Goal: Task Accomplishment & Management: Use online tool/utility

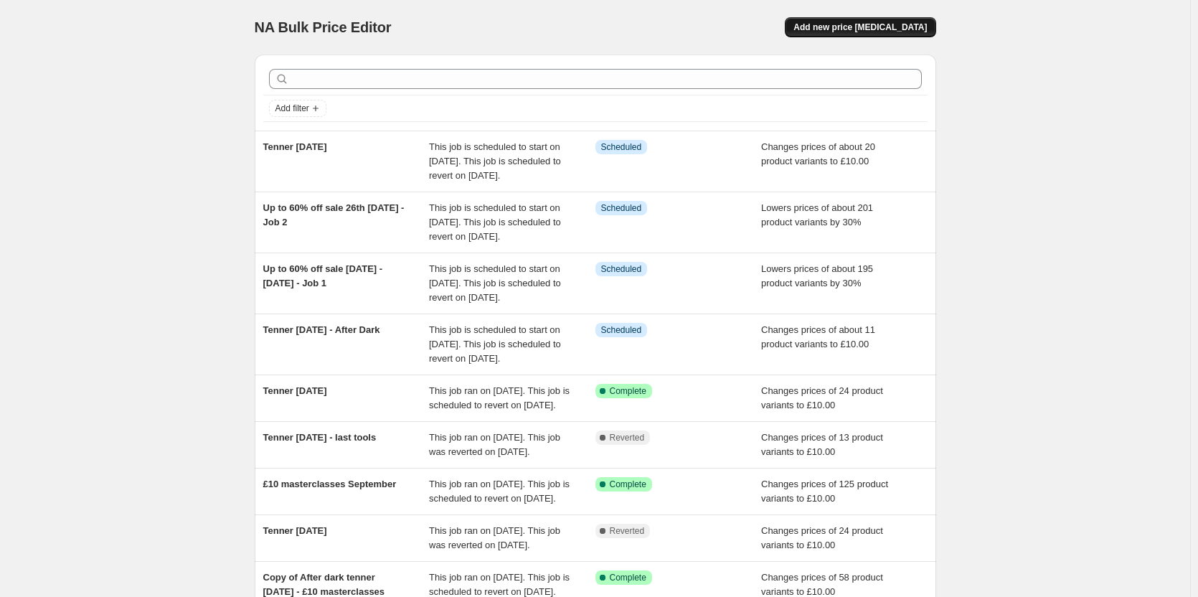
click at [843, 31] on span "Add new price [MEDICAL_DATA]" at bounding box center [859, 27] width 133 height 11
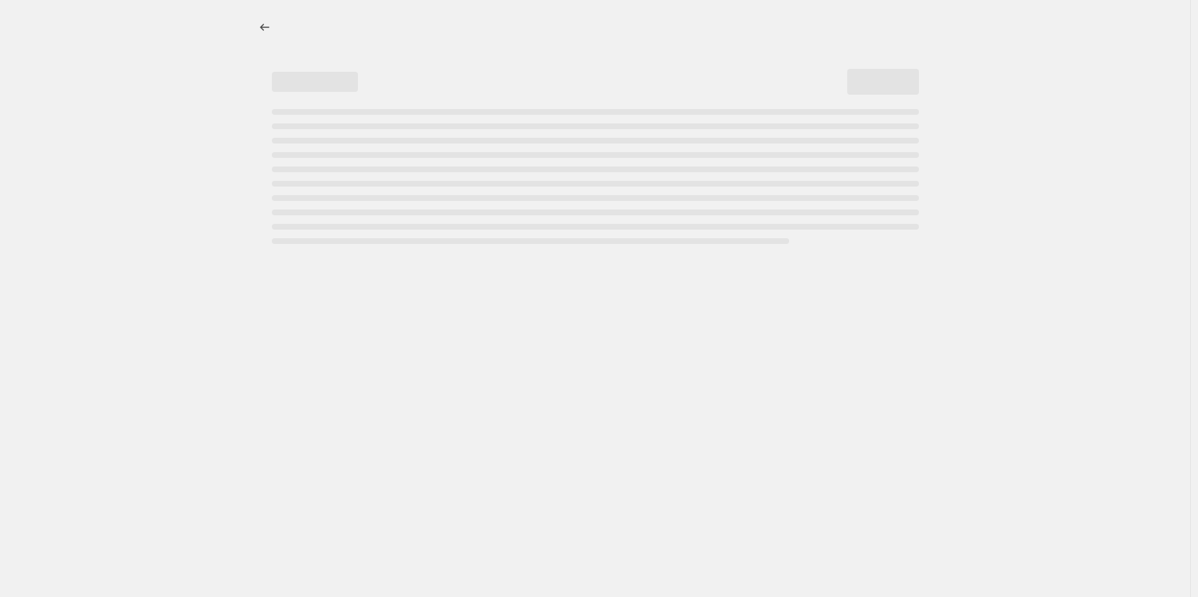
select select "percentage"
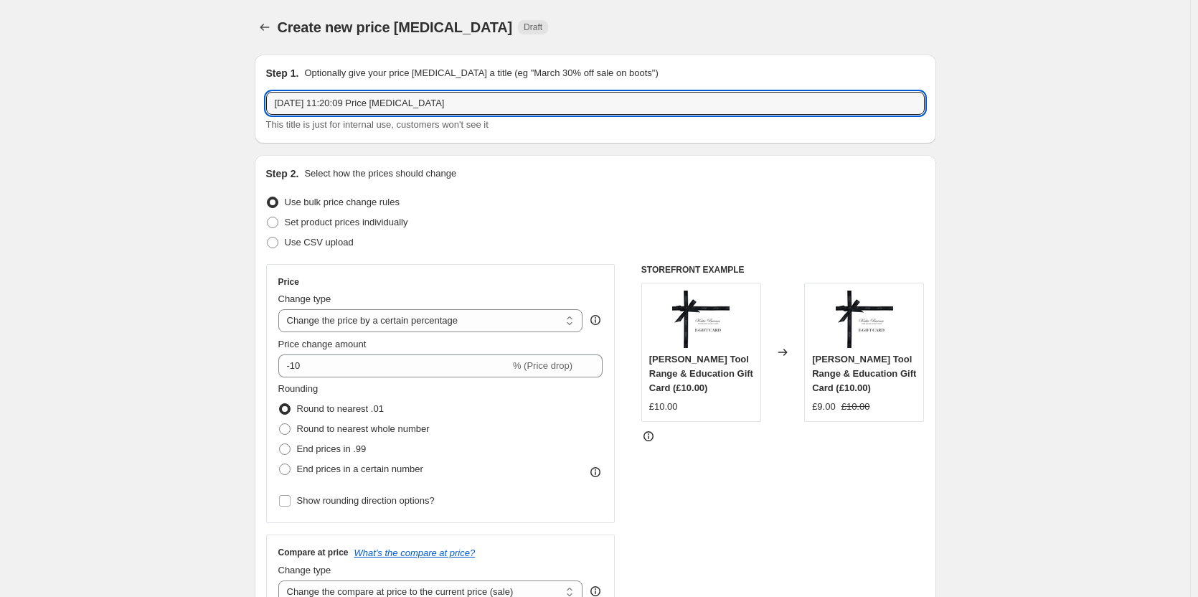
drag, startPoint x: 461, startPoint y: 105, endPoint x: 118, endPoint y: 94, distance: 343.7
type input "add 50p to carbides"
click at [347, 323] on select "Change the price to a certain amount Change the price by a certain amount Chang…" at bounding box center [430, 320] width 305 height 23
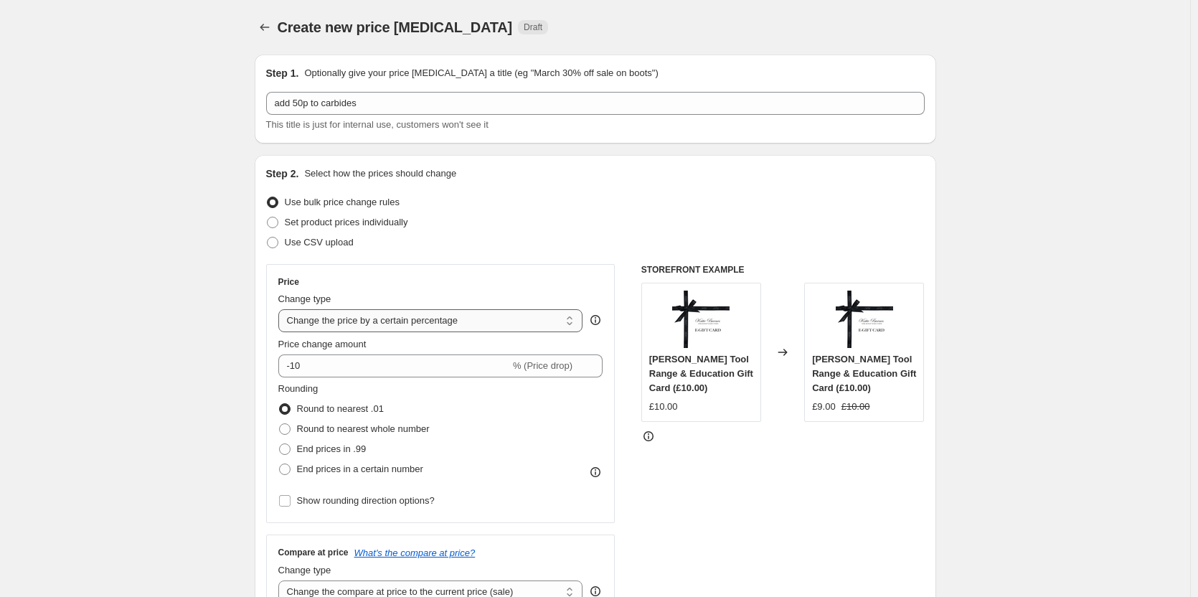
select select "by"
click at [281, 309] on select "Change the price to a certain amount Change the price by a certain amount Chang…" at bounding box center [430, 320] width 305 height 23
click at [345, 366] on input "-10.00" at bounding box center [408, 365] width 225 height 23
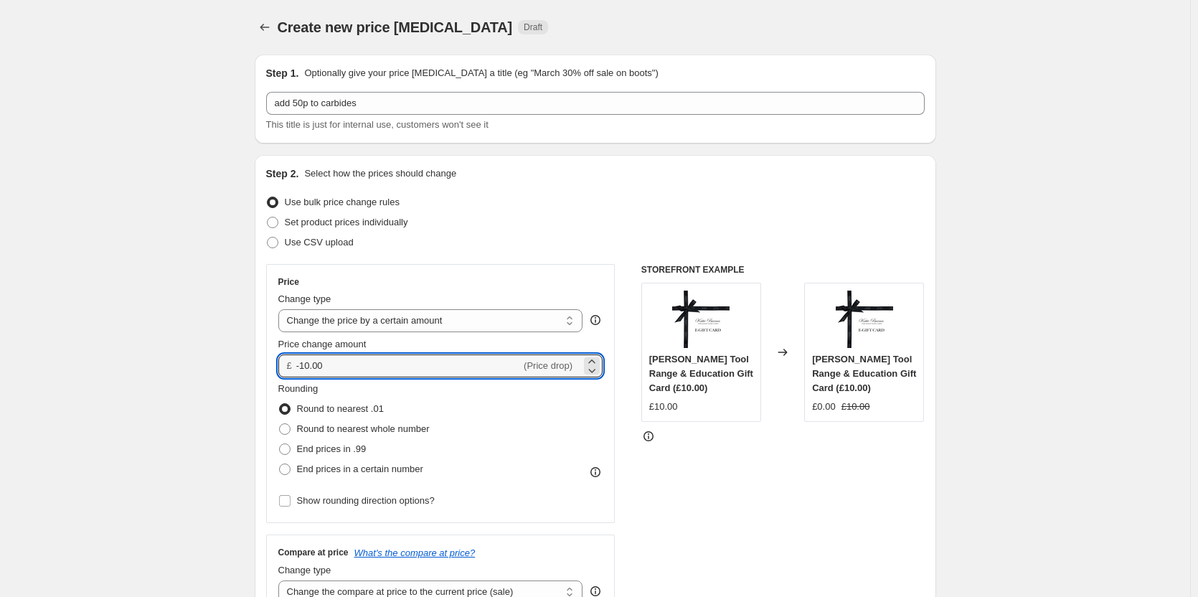
drag, startPoint x: 345, startPoint y: 366, endPoint x: 280, endPoint y: 365, distance: 65.3
click at [280, 365] on div "Price Change type Change the price to a certain amount Change the price by a ce…" at bounding box center [440, 393] width 349 height 259
type input "0.50"
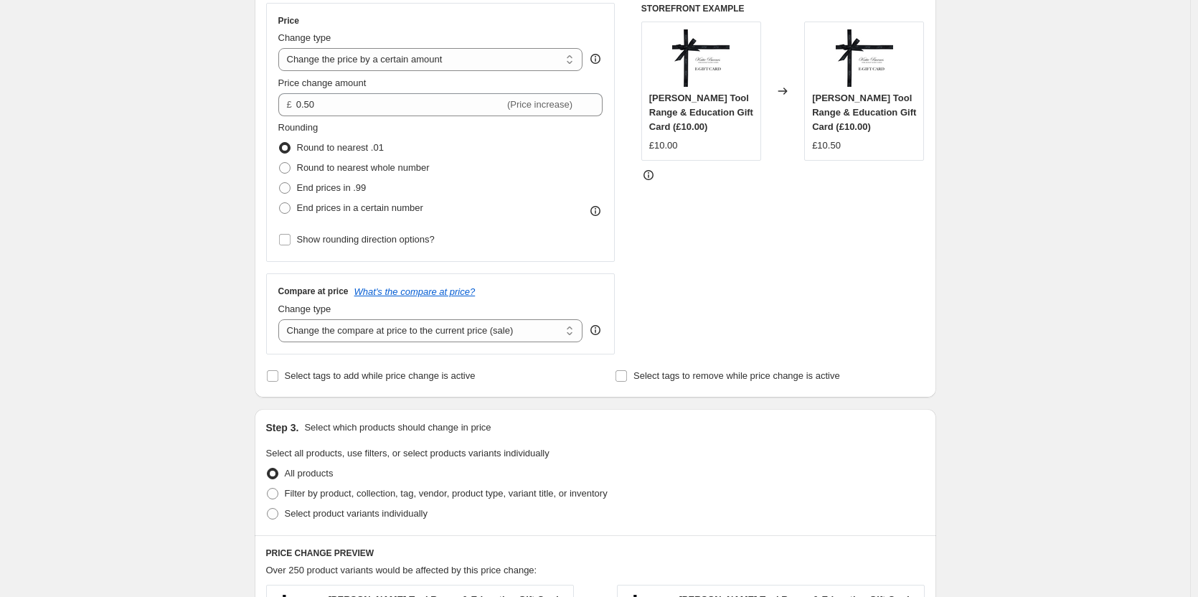
scroll to position [287, 0]
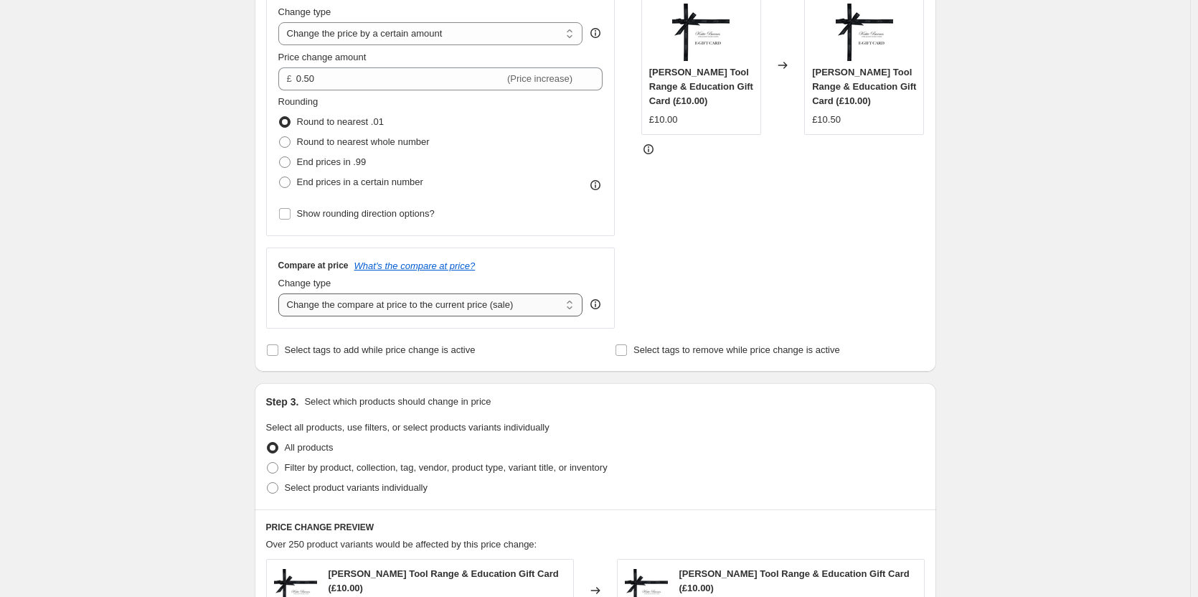
click at [483, 309] on select "Change the compare at price to the current price (sale) Change the compare at p…" at bounding box center [430, 304] width 305 height 23
select select "no_change"
click at [281, 293] on select "Change the compare at price to the current price (sale) Change the compare at p…" at bounding box center [430, 304] width 305 height 23
click at [320, 489] on span "Select product variants individually" at bounding box center [356, 487] width 143 height 11
click at [268, 483] on input "Select product variants individually" at bounding box center [267, 482] width 1 height 1
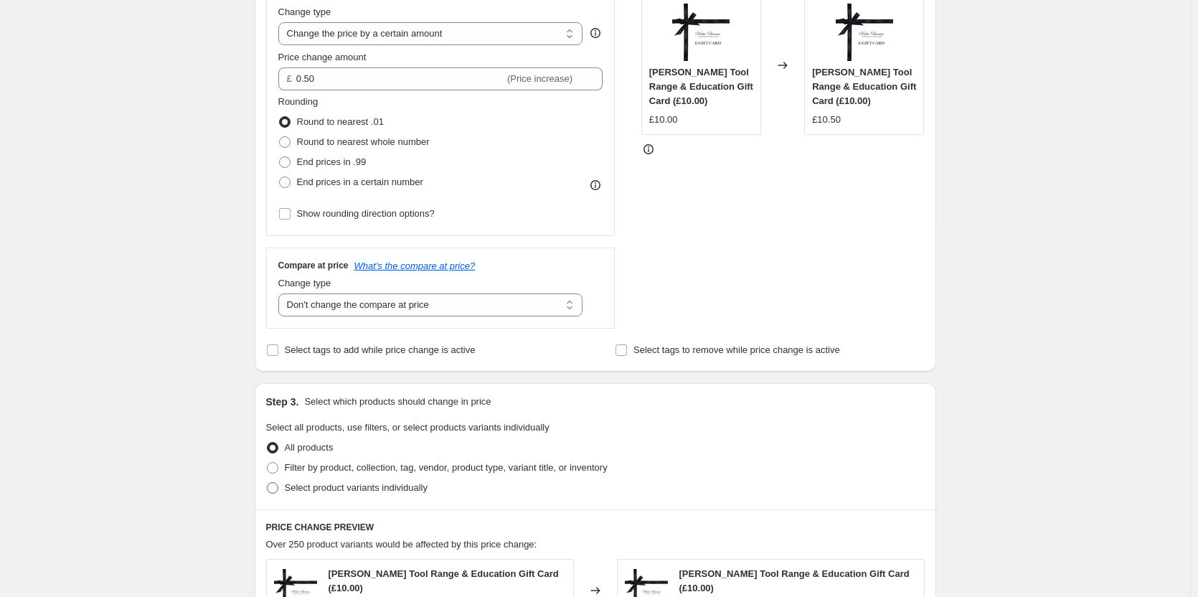
radio input "true"
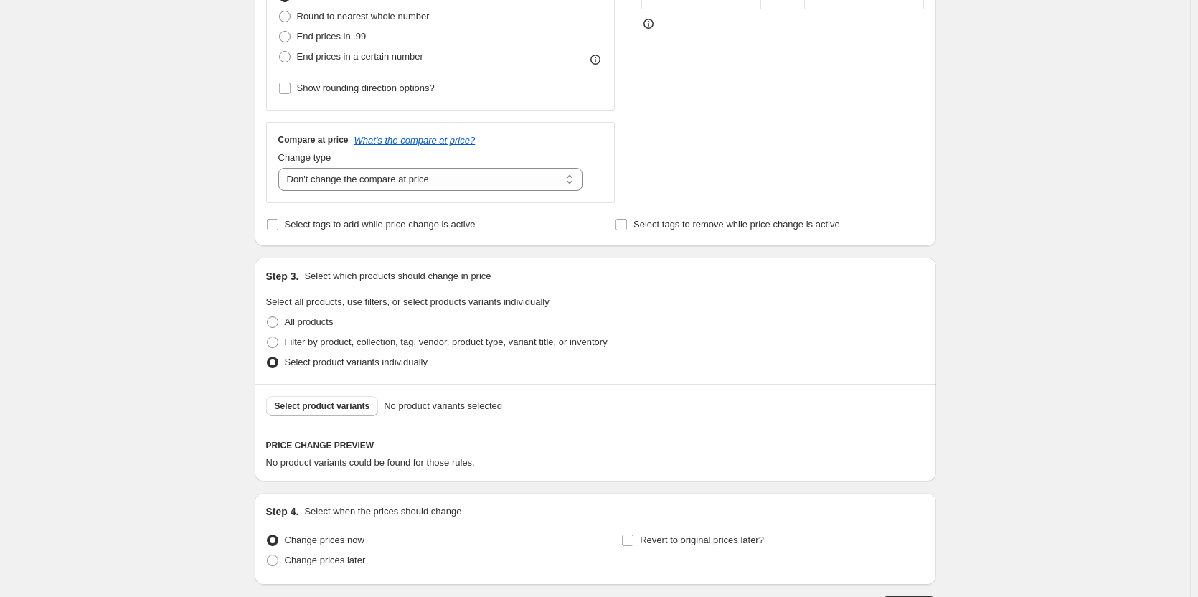
scroll to position [520, 0]
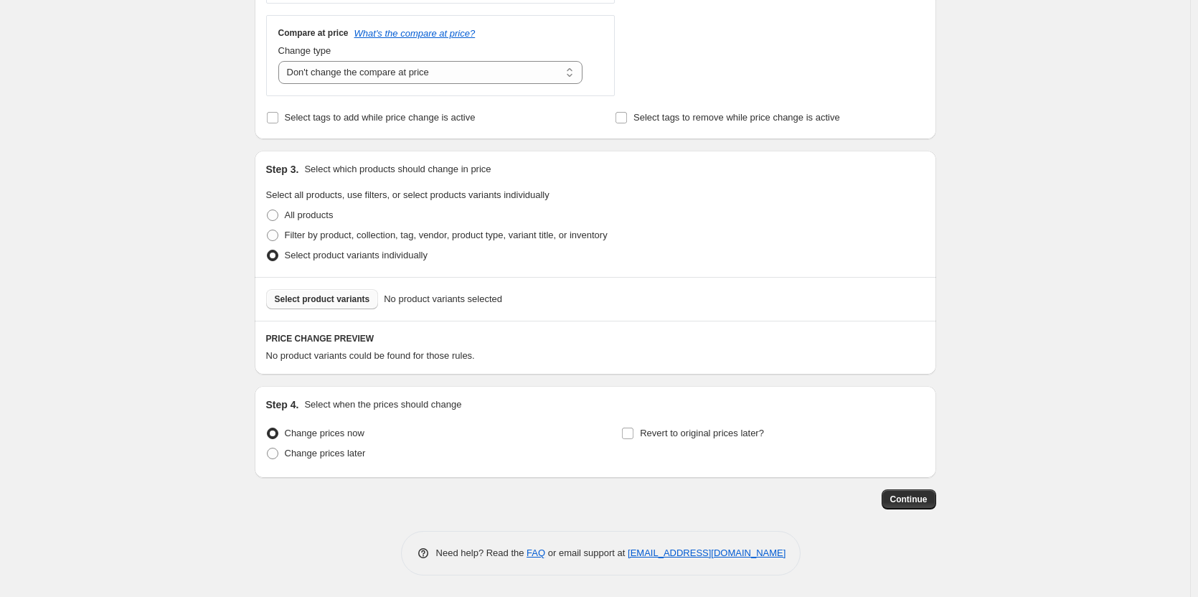
click at [335, 304] on span "Select product variants" at bounding box center [322, 298] width 95 height 11
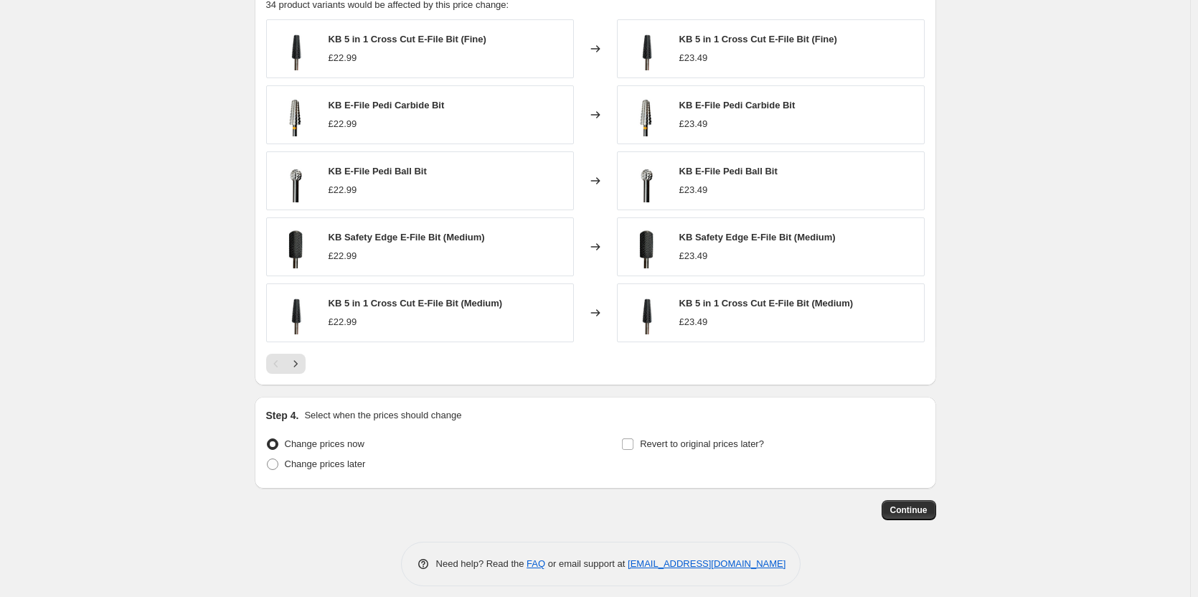
scroll to position [882, 0]
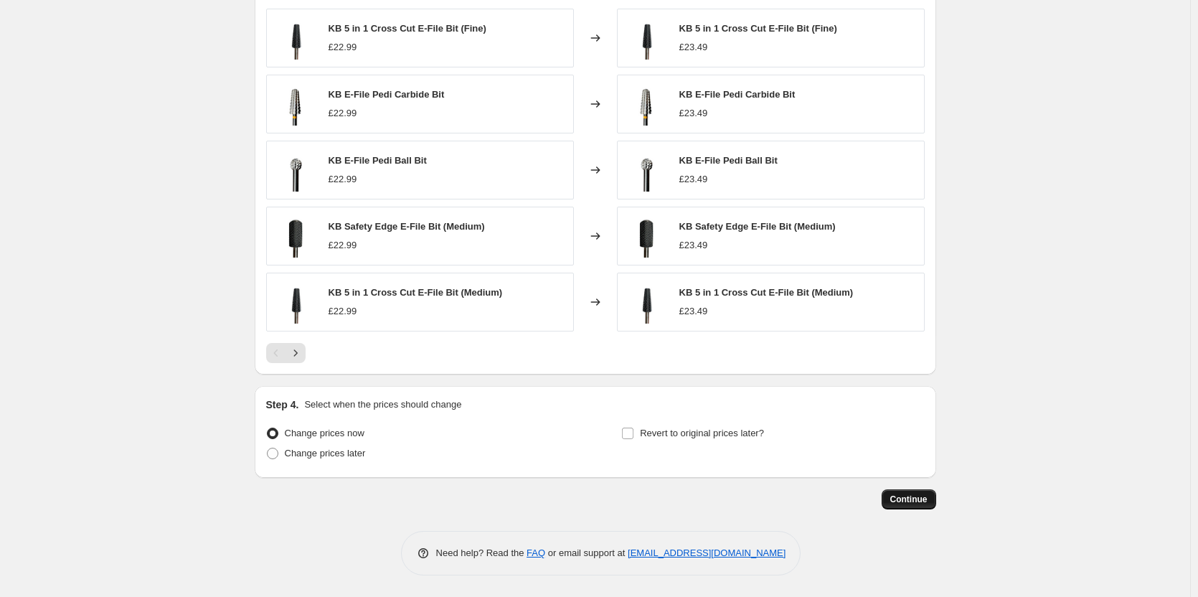
click at [899, 496] on span "Continue" at bounding box center [908, 498] width 37 height 11
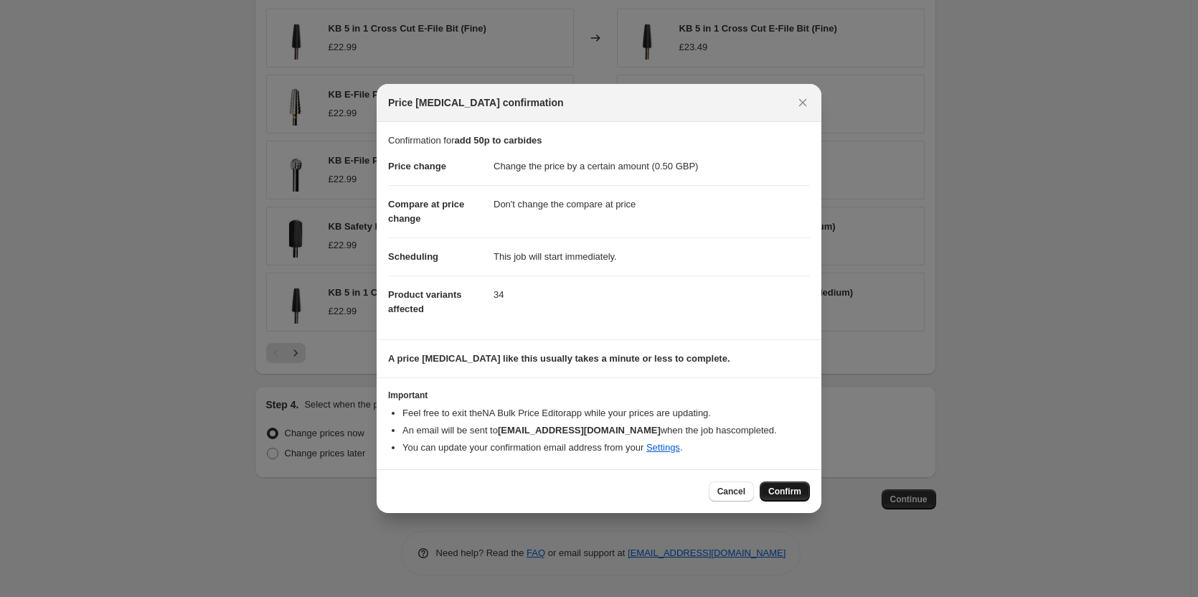
click at [787, 491] on span "Confirm" at bounding box center [784, 491] width 33 height 11
type input "add 50p to carbides"
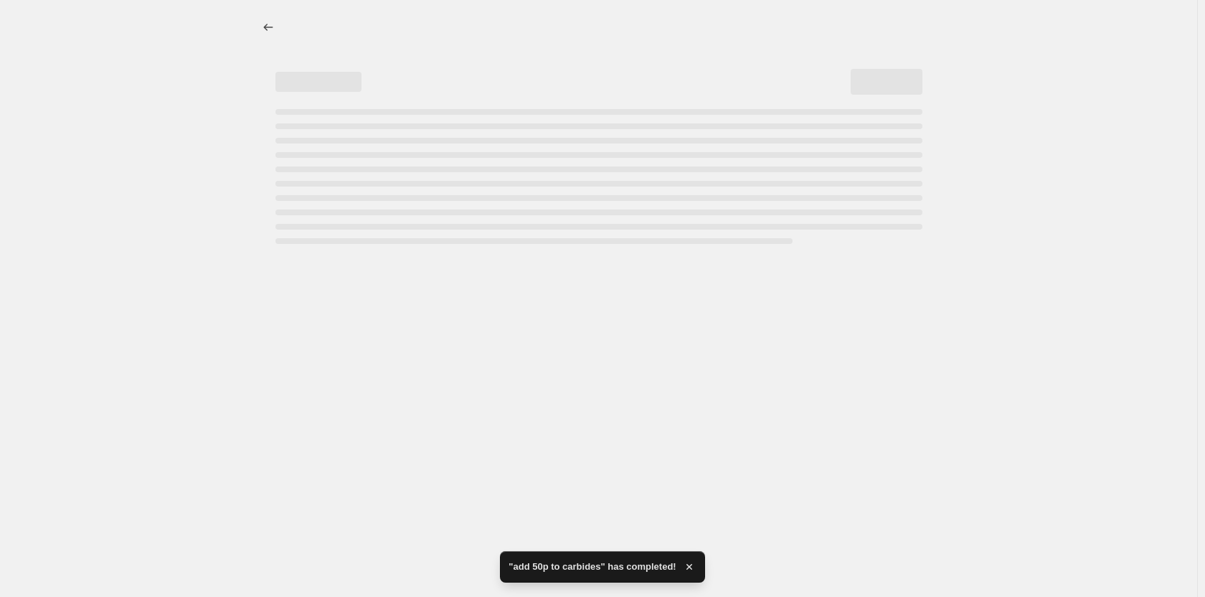
select select "by"
select select "no_change"
